Goal: Information Seeking & Learning: Learn about a topic

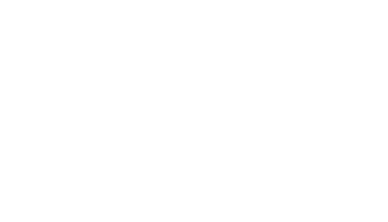
scroll to position [94, 0]
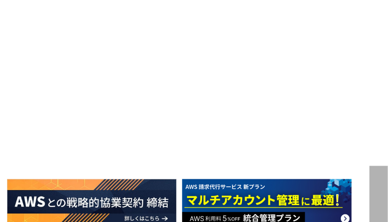
click at [361, 9] on li "ナレッジ ナレッジ ホワイトペーパー AWS・Google Cloud コラム TechBlog 見逃し配信セミナー メールマガジン IT Tips Maga…" at bounding box center [366, 19] width 51 height 38
click at [361, 6] on li "ナレッジ ナレッジ ホワイトペーパー AWS・Google Cloud コラム TechBlog 見逃し配信セミナー メールマガジン IT Tips Maga…" at bounding box center [366, 19] width 51 height 38
click at [340, 5] on li "導入事例" at bounding box center [320, 19] width 41 height 38
click at [339, 9] on li "導入事例" at bounding box center [320, 19] width 41 height 38
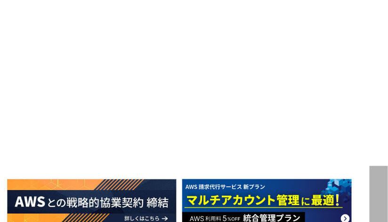
click at [339, 9] on li "導入事例" at bounding box center [320, 19] width 41 height 38
click at [255, 8] on li "業種別ソリューション 業種別ソリューション 業種別ソリューション ガバメントクラウド運用管理支援 教育・公共機関向けAWS支援 教育・公共団体向け Googl…" at bounding box center [257, 19] width 85 height 38
click at [261, 3] on li "業種別ソリューション 業種別ソリューション 業種別ソリューション ガバメントクラウド運用管理支援 教育・公共機関向けAWS支援 教育・公共団体向け Googl…" at bounding box center [257, 19] width 85 height 38
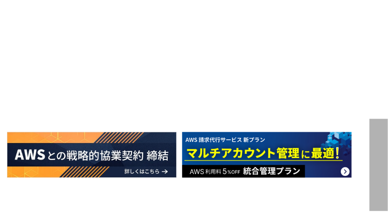
click at [261, 3] on li "業種別ソリューション 業種別ソリューション 業種別ソリューション ガバメントクラウド運用管理支援 教育・公共機関向けAWS支援 教育・公共団体向け Googl…" at bounding box center [257, 19] width 85 height 38
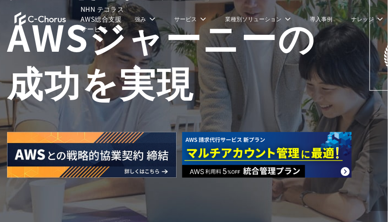
click at [362, 19] on p "ナレッジ" at bounding box center [367, 19] width 32 height 8
click at [361, 18] on p "ナレッジ" at bounding box center [367, 19] width 32 height 8
click at [321, 11] on li "導入事例" at bounding box center [320, 19] width 41 height 38
click at [320, 10] on li "導入事例" at bounding box center [320, 19] width 41 height 38
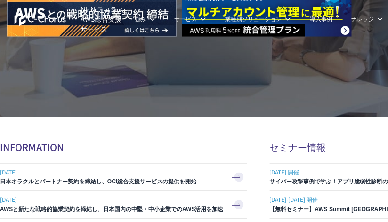
click at [380, 19] on p "ナレッジ" at bounding box center [367, 19] width 32 height 8
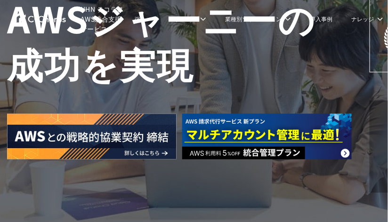
scroll to position [141, 0]
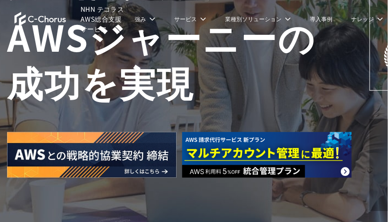
click at [300, 1] on li "導入事例" at bounding box center [320, 19] width 41 height 38
click at [318, 217] on div "AWSの導入からコスト削減、 構成・運用の最適化からデータ活用まで 規模や業種業態を問わない マネージドサービスで AWS ジャーニーの 成功を実現 AWS …" at bounding box center [194, 58] width 388 height 399
click at [332, 149] on img at bounding box center [266, 155] width 169 height 46
